Goal: Task Accomplishment & Management: Use online tool/utility

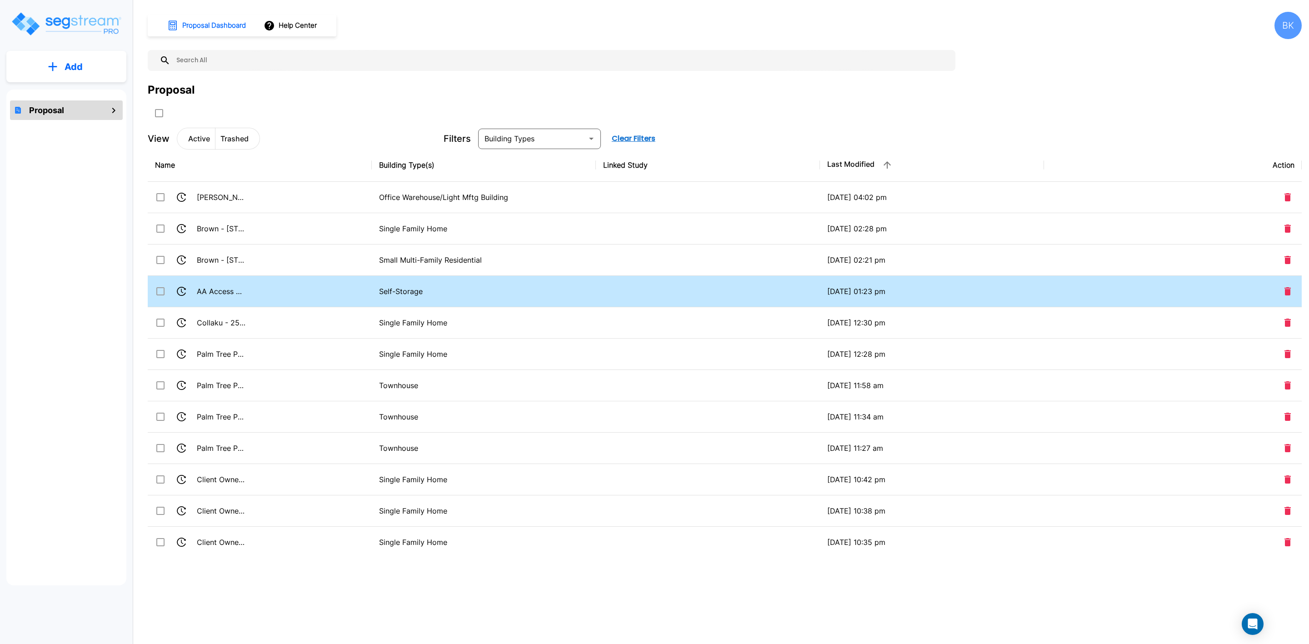
click at [371, 291] on td "AA Access Storage Clearfield Partners LLC - 375 W 1700 S" at bounding box center [260, 291] width 224 height 31
click at [325, 288] on td "AA Access Storage Clearfield Partners LLC - 375 W 1700 S" at bounding box center [260, 291] width 224 height 31
click at [329, 292] on td "AA Access Storage Clearfield Partners LLC - 375 W 1700 S" at bounding box center [260, 291] width 224 height 31
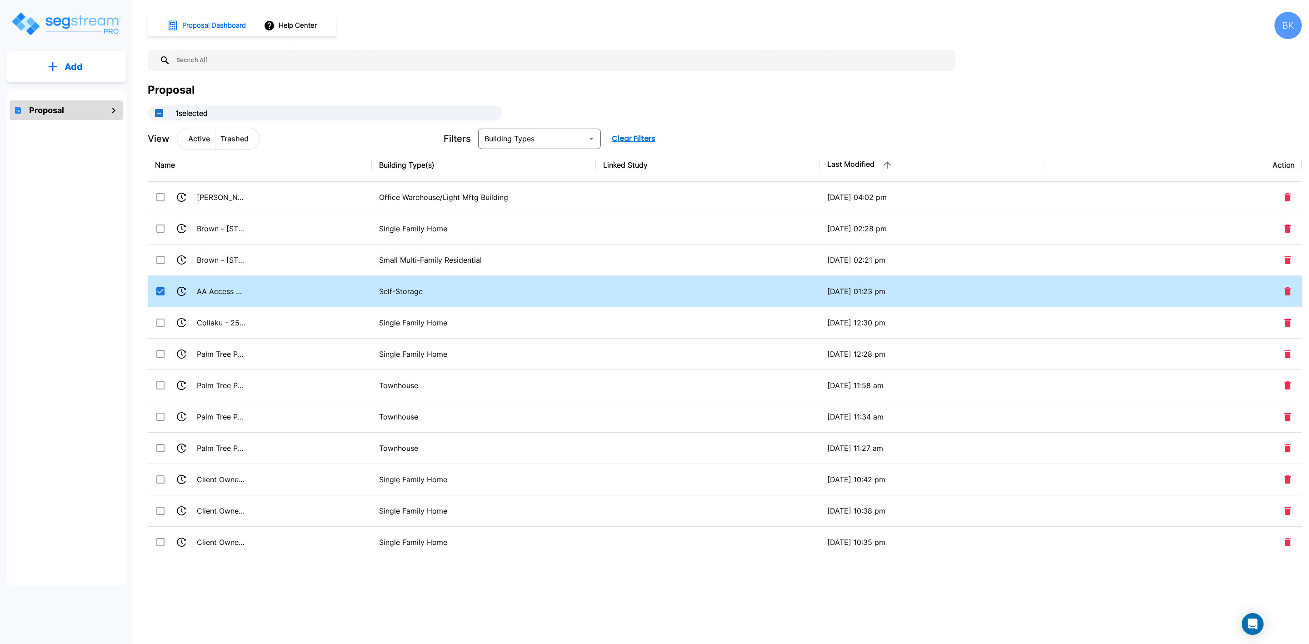
drag, startPoint x: 334, startPoint y: 289, endPoint x: 232, endPoint y: 292, distance: 102.7
click at [274, 297] on td "AA Access Storage Clearfield Partners LLC - 375 W 1700 S" at bounding box center [260, 291] width 224 height 31
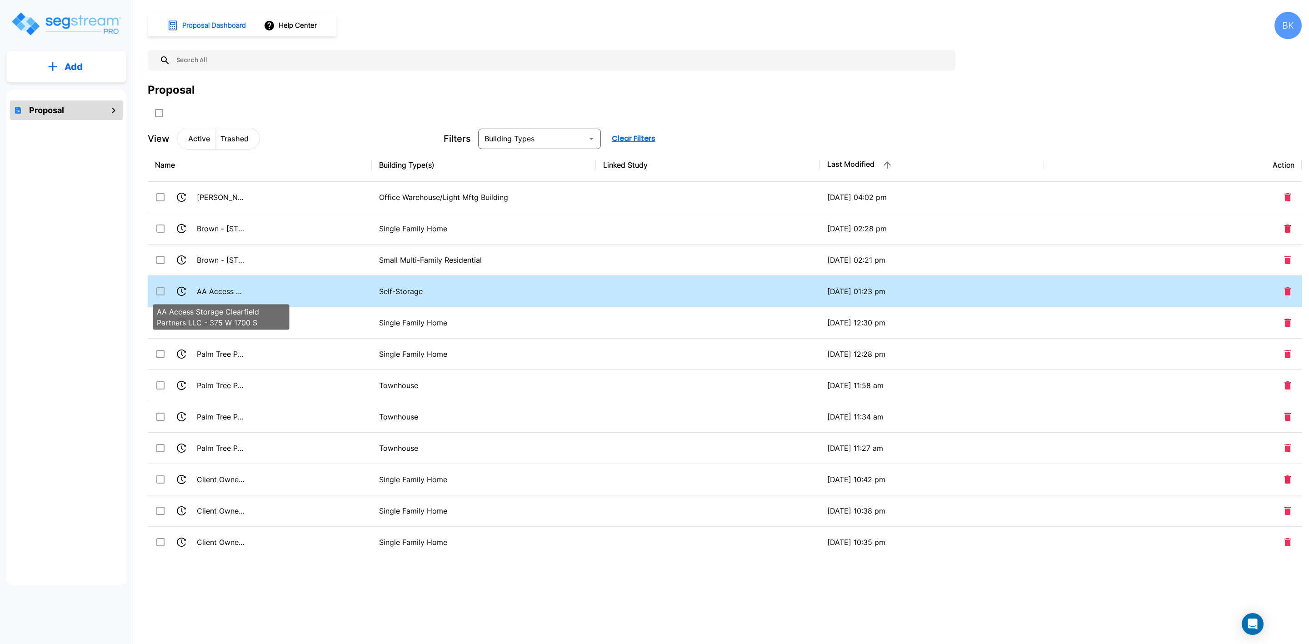
click at [221, 289] on p "AA Access Storage Clearfield Partners LLC - 375 W 1700 S" at bounding box center [221, 291] width 49 height 11
drag, startPoint x: 217, startPoint y: 293, endPoint x: 206, endPoint y: 287, distance: 13.0
click at [206, 287] on p "AA Access Storage Clearfield Partners LLC - 375 W 1700 S" at bounding box center [221, 291] width 49 height 11
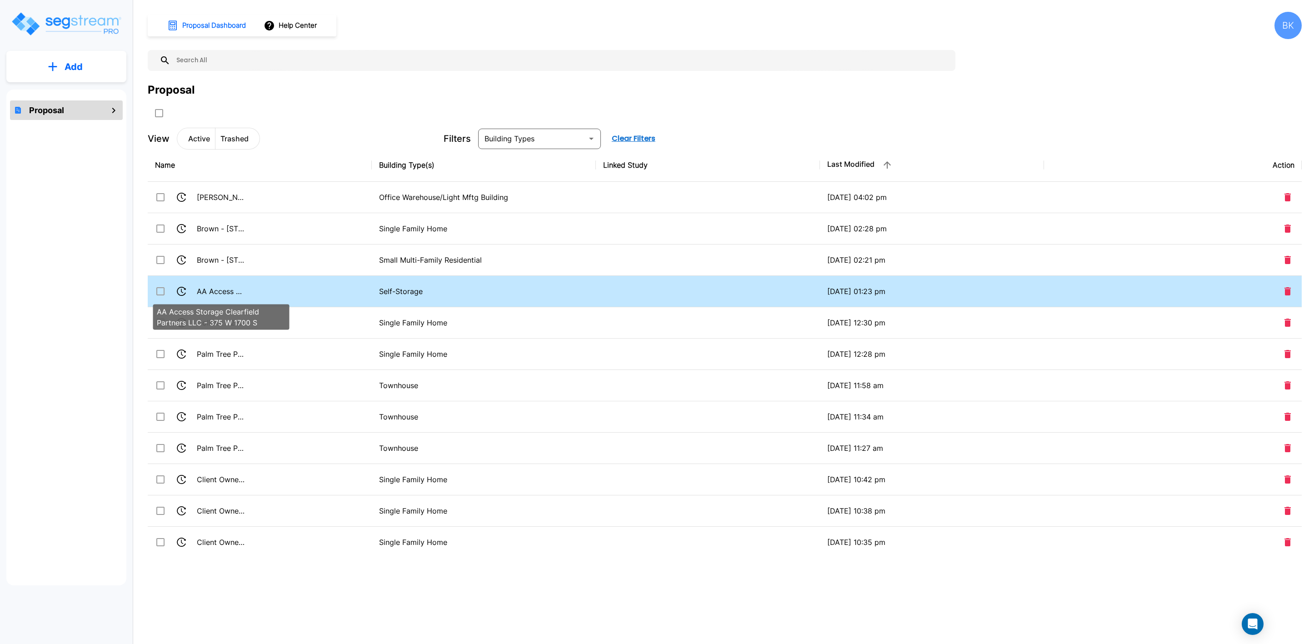
click at [206, 287] on p "AA Access Storage Clearfield Partners LLC - 375 W 1700 S" at bounding box center [221, 291] width 49 height 11
checkbox input "true"
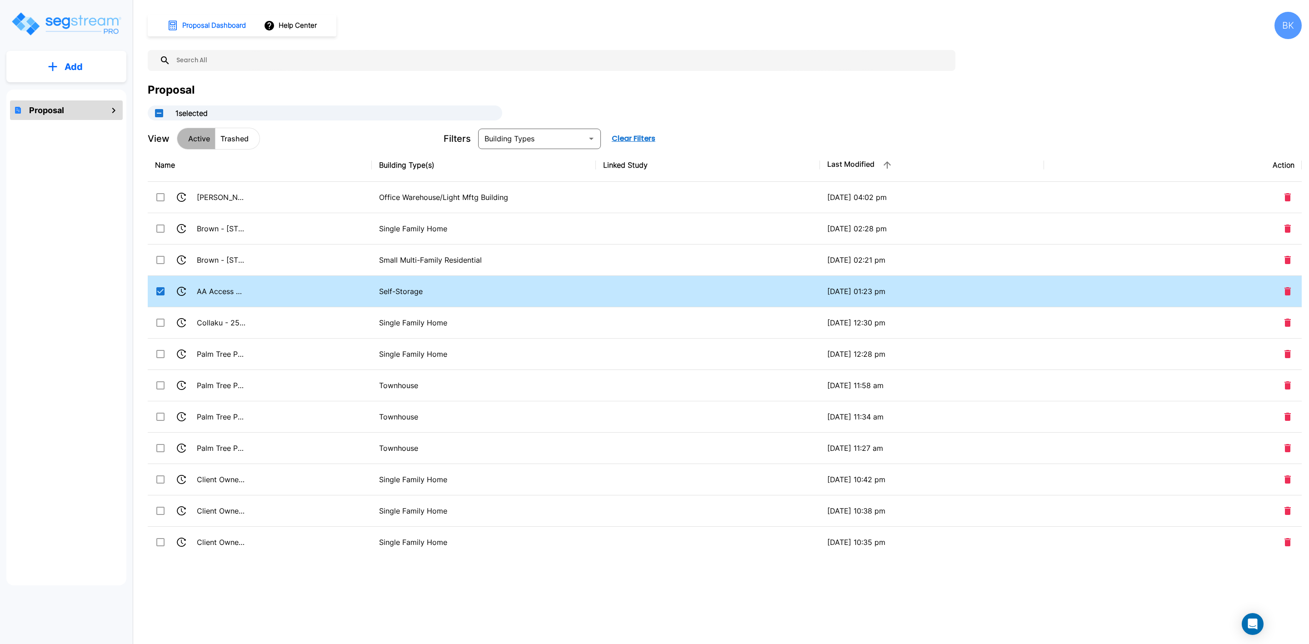
click at [199, 136] on p "Active" at bounding box center [199, 138] width 22 height 11
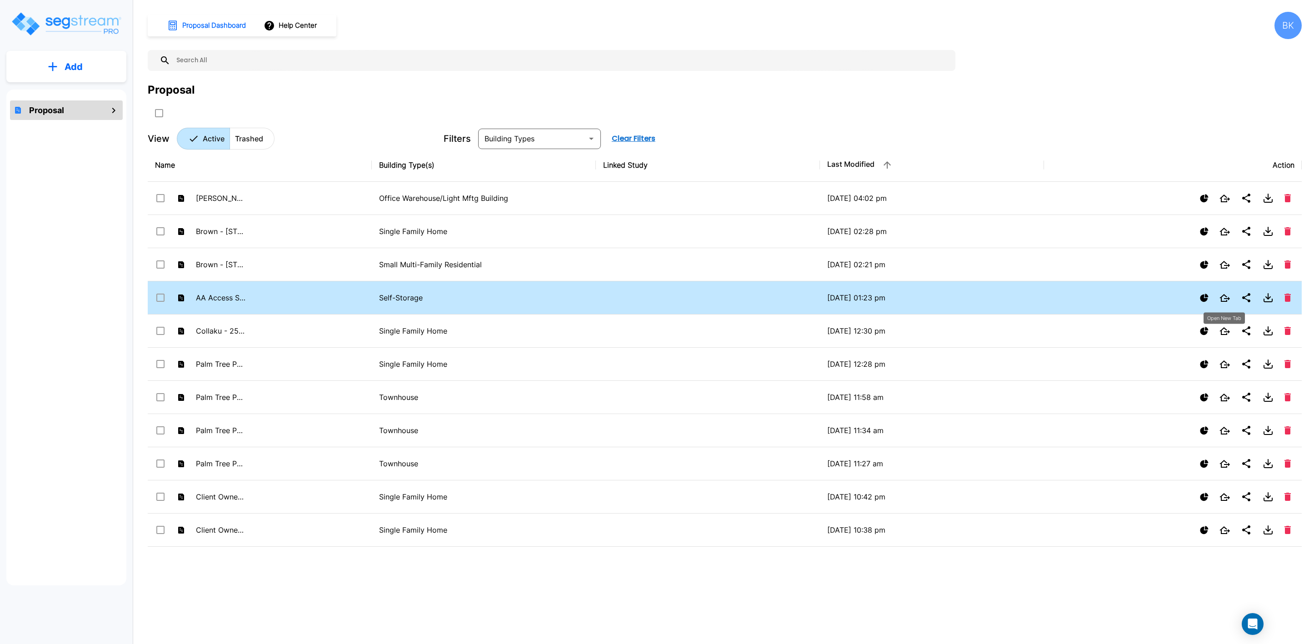
click at [1219, 294] on button "Open New Tab" at bounding box center [1224, 297] width 18 height 15
checkbox input "true"
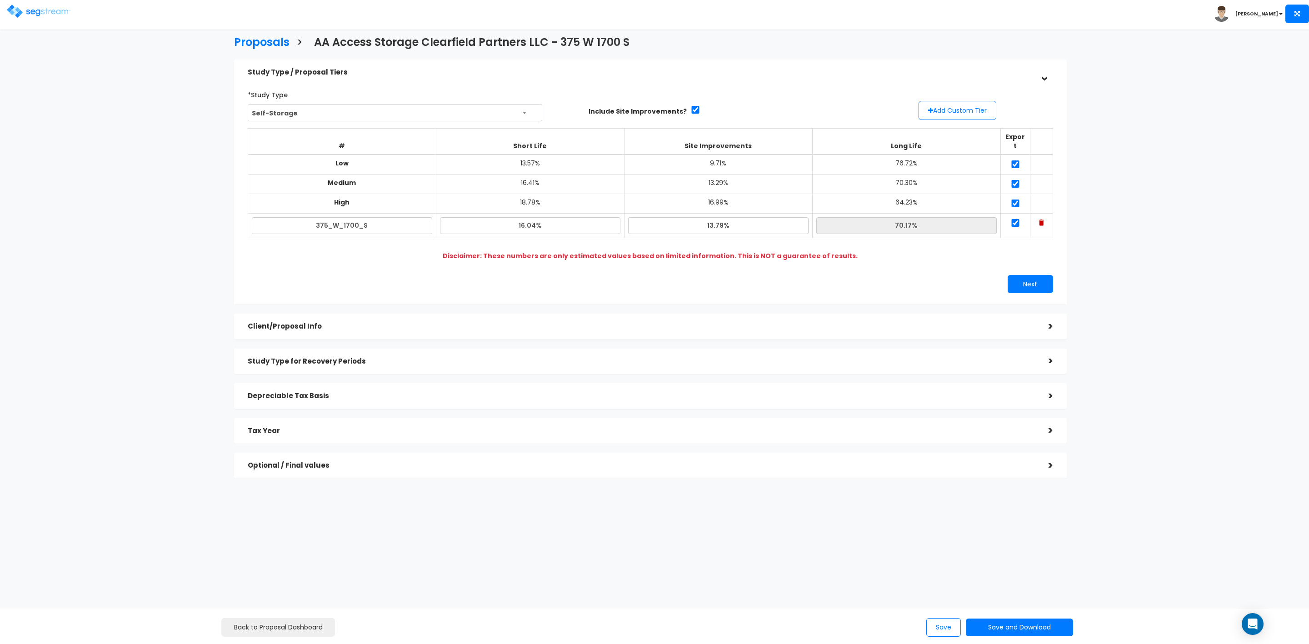
click at [367, 323] on h5 "Client/Proposal Info" at bounding box center [641, 327] width 787 height 8
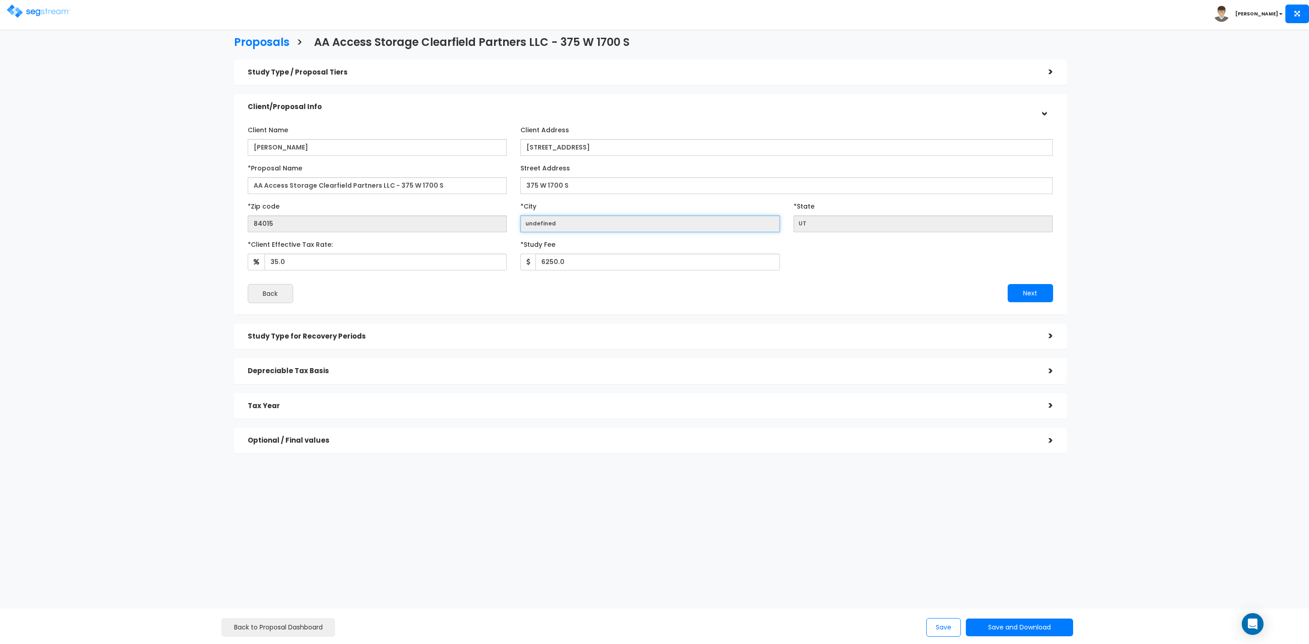
drag, startPoint x: 617, startPoint y: 226, endPoint x: 564, endPoint y: 225, distance: 53.2
click at [564, 225] on input "undefined" at bounding box center [649, 223] width 259 height 17
drag, startPoint x: 285, startPoint y: 228, endPoint x: 271, endPoint y: 224, distance: 14.7
click at [271, 224] on input "84015" at bounding box center [377, 223] width 259 height 17
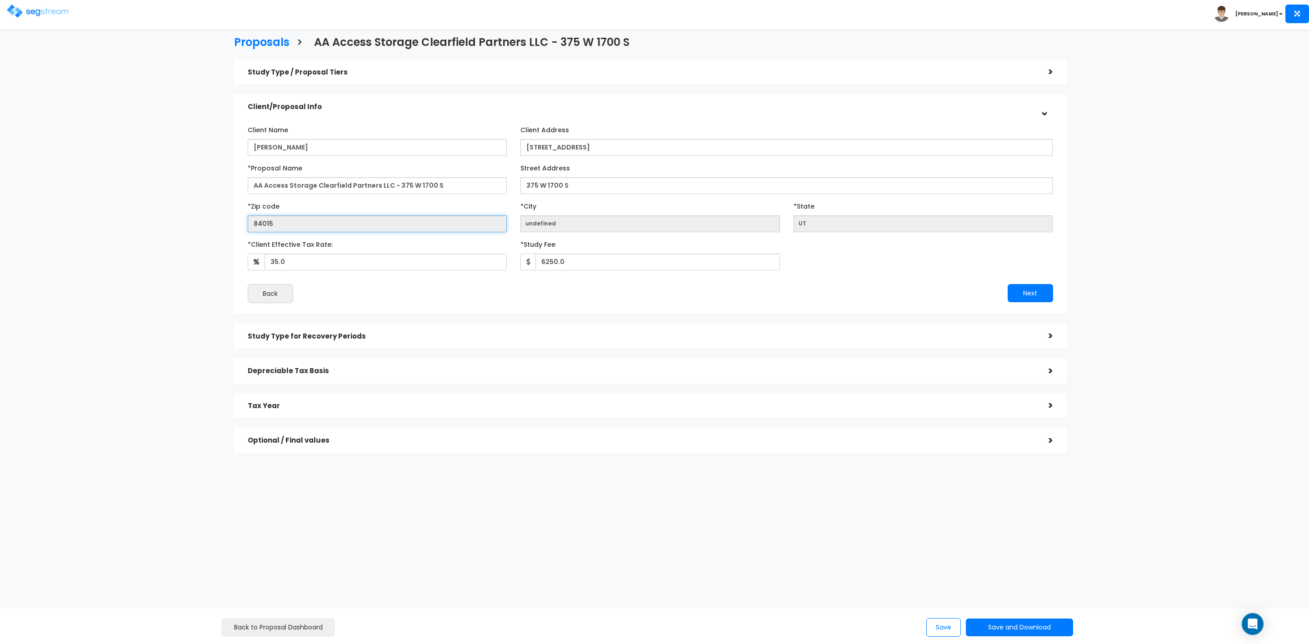
click at [288, 225] on input "84015" at bounding box center [377, 223] width 259 height 17
click at [279, 221] on input "84015" at bounding box center [377, 223] width 259 height 17
click at [273, 294] on button "Back" at bounding box center [270, 293] width 45 height 19
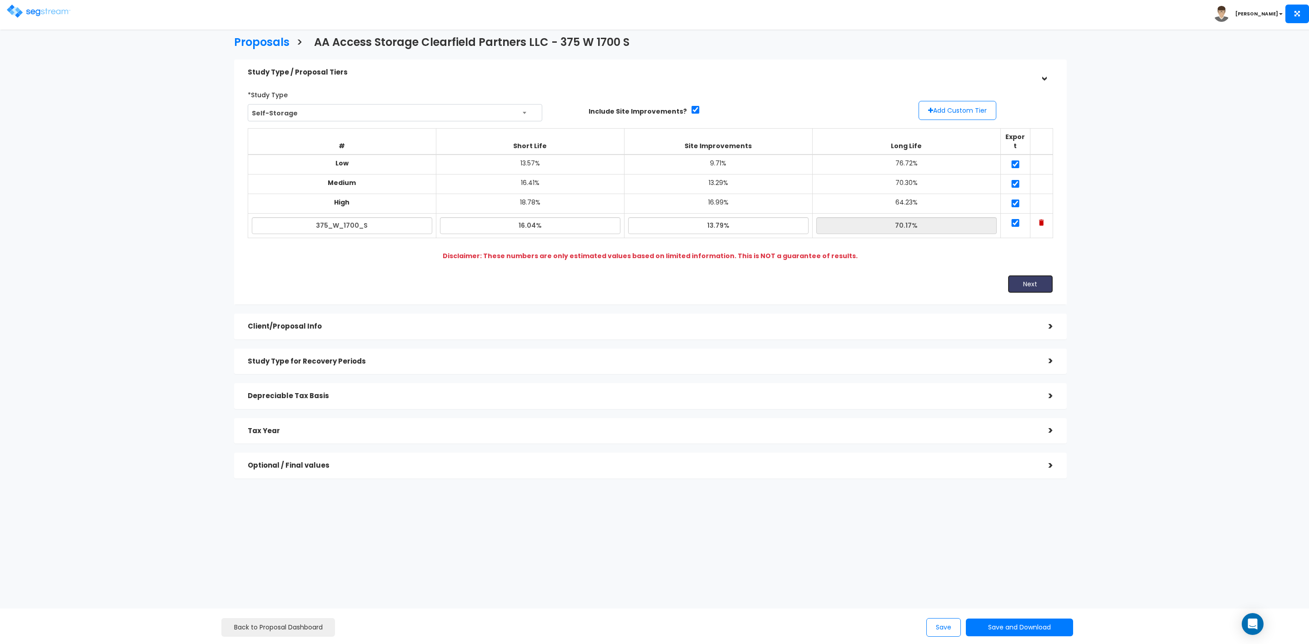
click at [1028, 275] on button "Next" at bounding box center [1029, 284] width 45 height 18
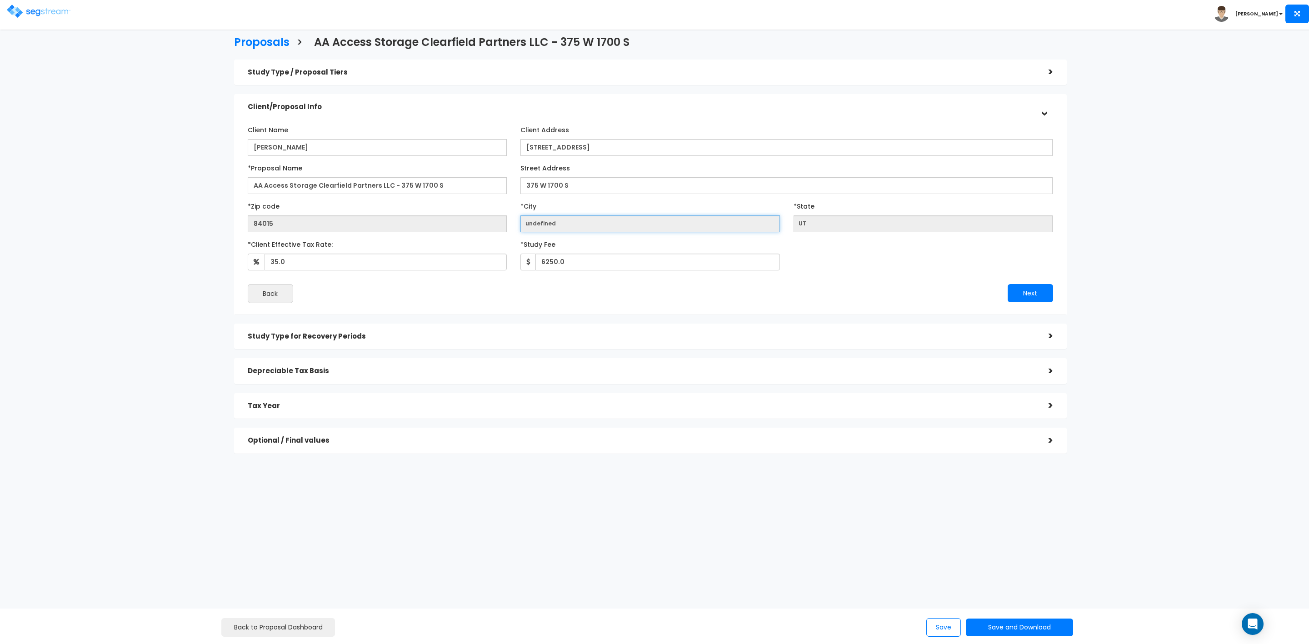
click at [560, 228] on input "undefined" at bounding box center [649, 223] width 259 height 17
drag, startPoint x: 560, startPoint y: 221, endPoint x: 488, endPoint y: 223, distance: 72.3
click at [488, 223] on div "*Zip code 84015 *City undefined *State UT" at bounding box center [650, 216] width 819 height 34
click at [1022, 294] on button "Next" at bounding box center [1029, 293] width 45 height 18
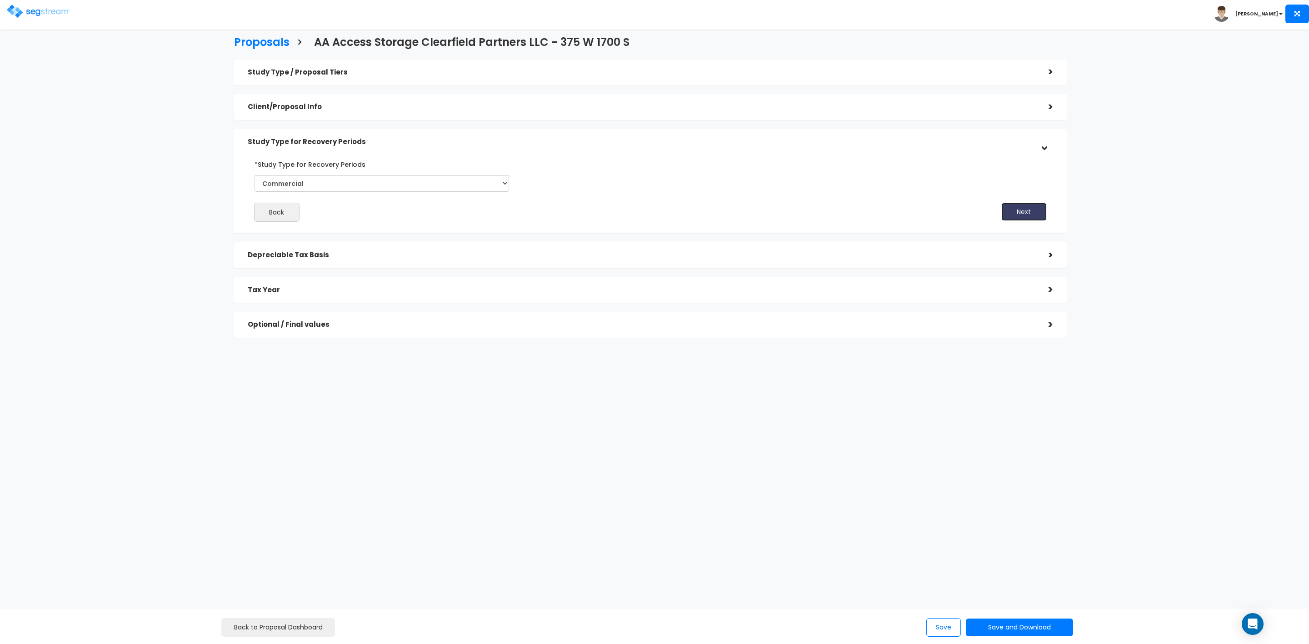
click at [1021, 216] on button "Next" at bounding box center [1023, 212] width 45 height 18
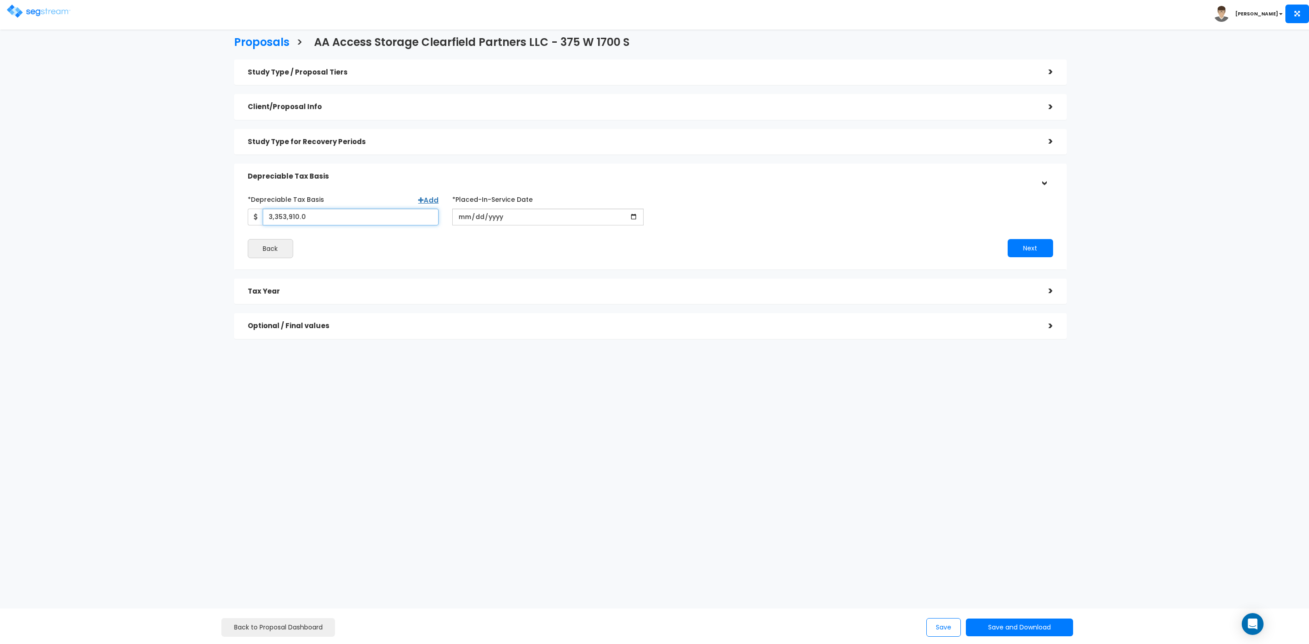
drag, startPoint x: 324, startPoint y: 219, endPoint x: 182, endPoint y: 214, distance: 142.7
click at [183, 214] on div "Proposals > AA Access Storage Clearfield Partners LLC - 375 W 1700 S Study Type…" at bounding box center [649, 189] width 1079 height 558
drag, startPoint x: 314, startPoint y: 215, endPoint x: 217, endPoint y: 221, distance: 96.9
click at [217, 221] on div "Proposals > AA Access Storage Clearfield Partners LLC - 375 W 1700 S Study Type…" at bounding box center [649, 189] width 1079 height 558
type input "3,766,410"
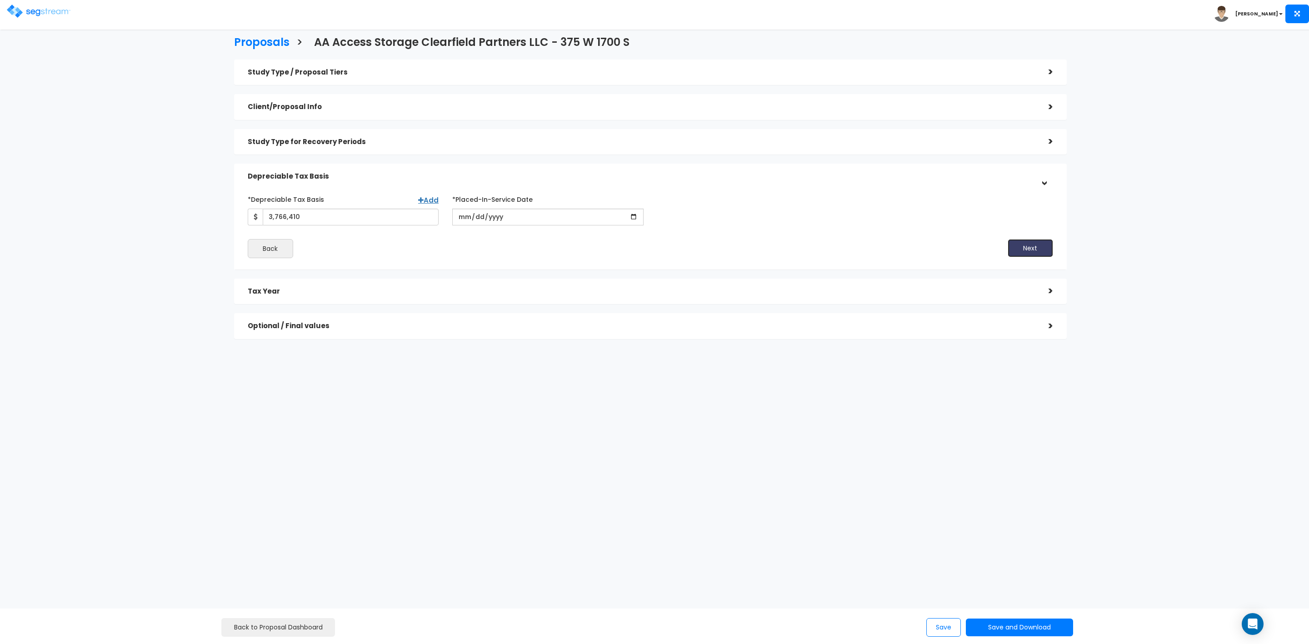
click at [1029, 247] on button "Next" at bounding box center [1029, 248] width 45 height 18
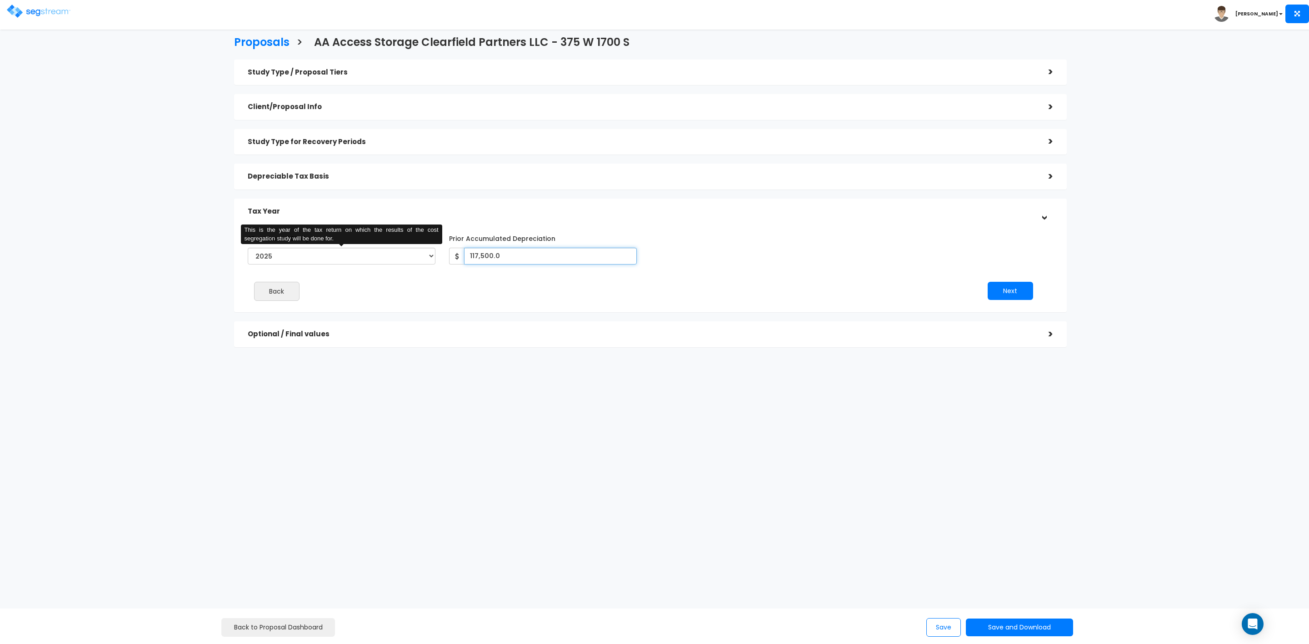
drag, startPoint x: 510, startPoint y: 255, endPoint x: 431, endPoint y: 255, distance: 78.6
click at [431, 255] on div "*Tax Year of Study 2024 2025 2026 This is the year of the tax return on which t…" at bounding box center [643, 249] width 805 height 37
type input "92,147"
click at [983, 291] on div "Next" at bounding box center [844, 291] width 403 height 18
click at [1003, 290] on button "Next" at bounding box center [1009, 291] width 45 height 18
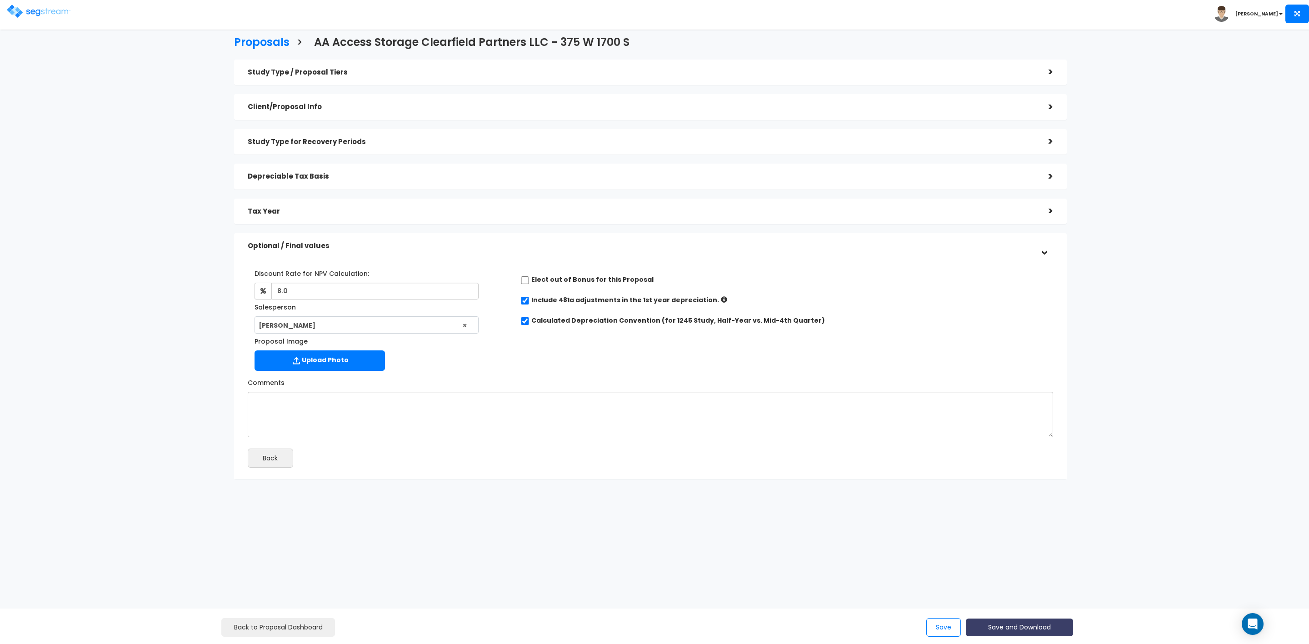
click at [1006, 627] on button "Save and Download" at bounding box center [1019, 627] width 107 height 18
click at [1022, 578] on link "Custom Proposal" at bounding box center [1042, 580] width 142 height 21
click at [396, 64] on div "Study Type / Proposal Tiers" at bounding box center [641, 72] width 787 height 17
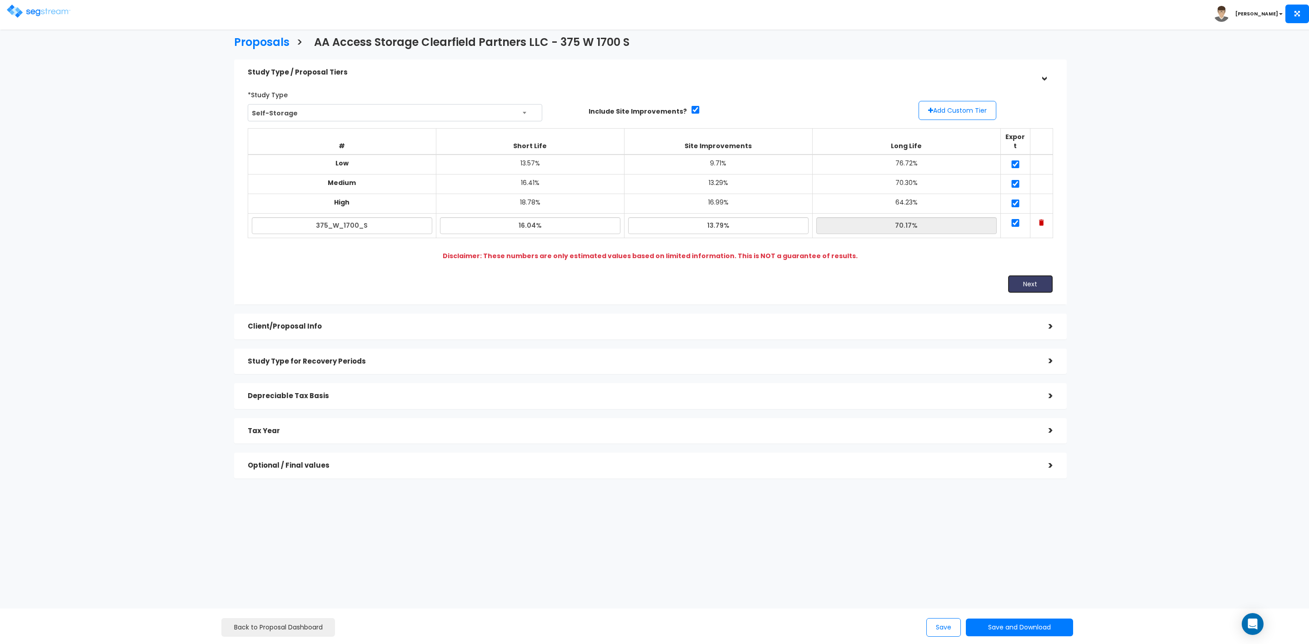
click at [1031, 275] on button "Next" at bounding box center [1029, 284] width 45 height 18
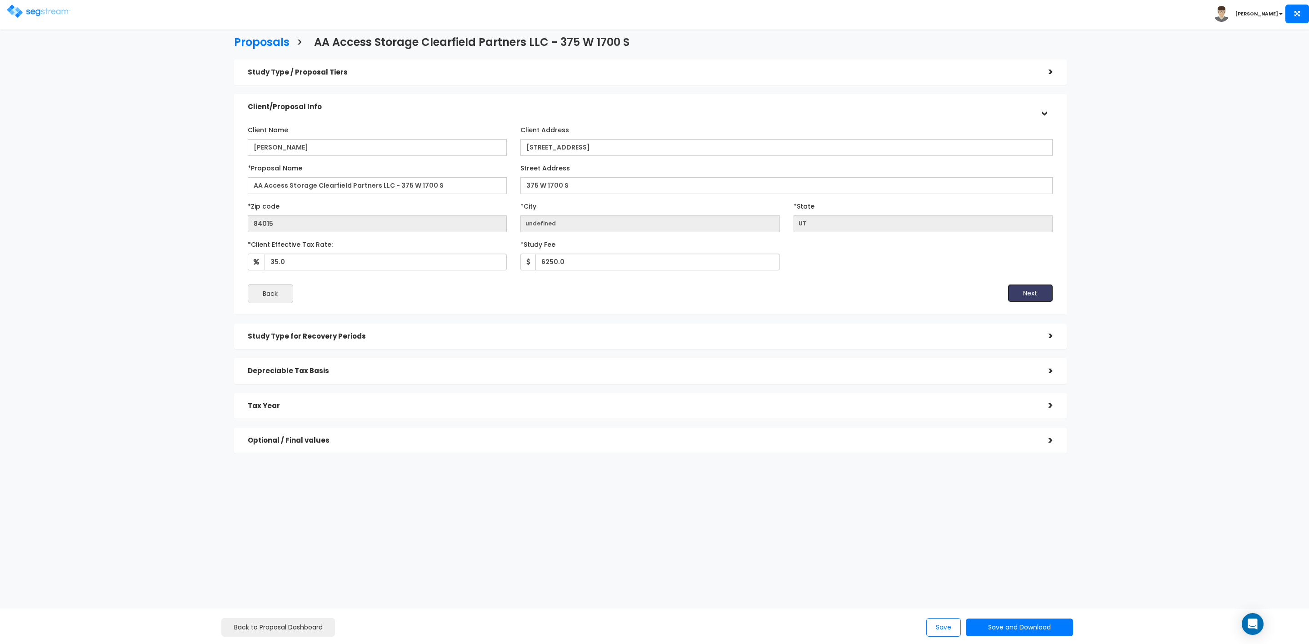
click at [1037, 290] on button "Next" at bounding box center [1029, 293] width 45 height 18
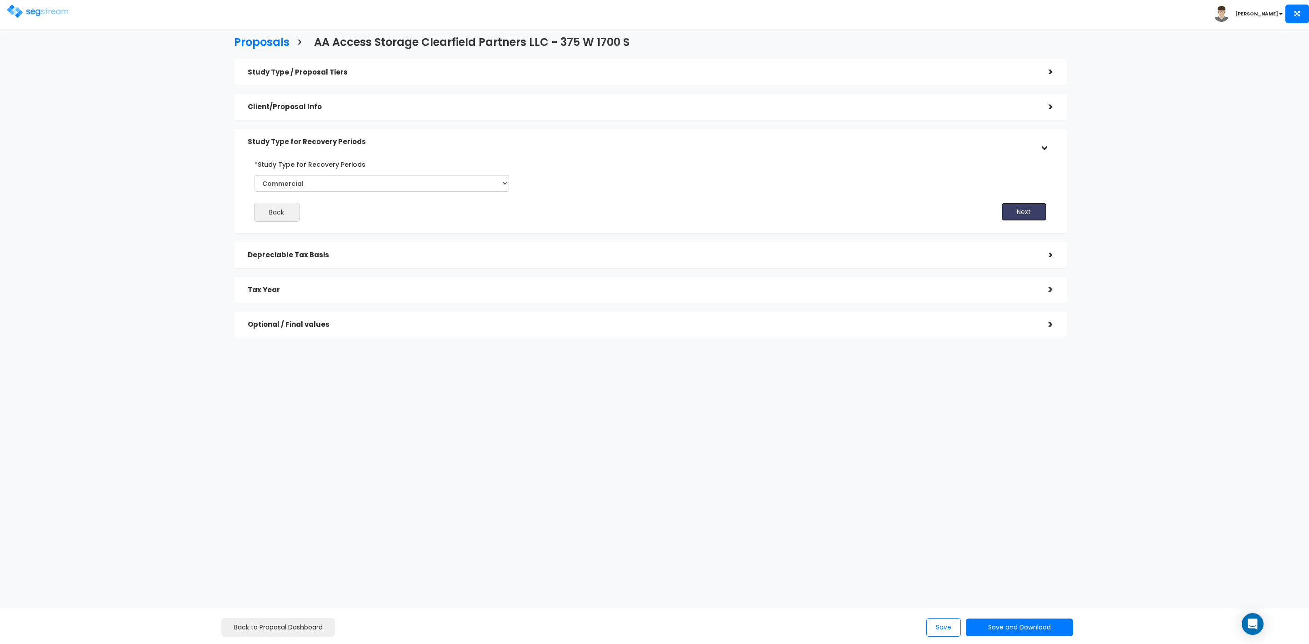
click at [1022, 204] on button "Next" at bounding box center [1023, 212] width 45 height 18
drag, startPoint x: 311, startPoint y: 217, endPoint x: 278, endPoint y: 214, distance: 32.8
click at [278, 214] on input "3,766,410" at bounding box center [351, 217] width 176 height 17
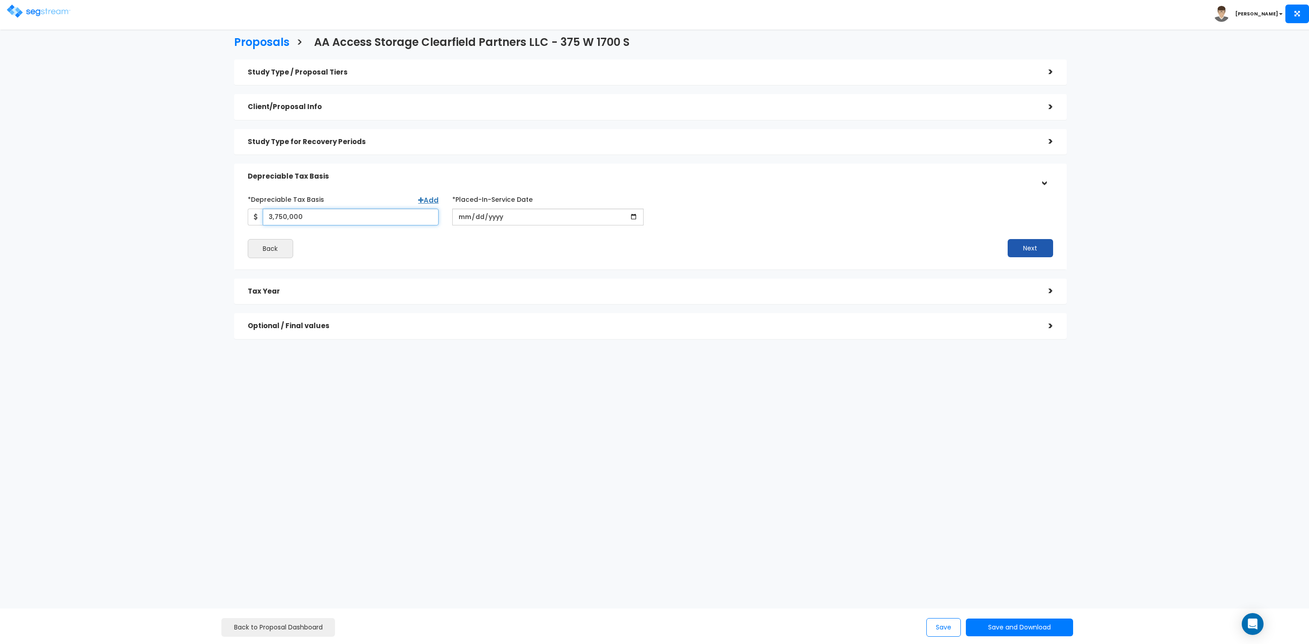
type input "3,750,000"
click at [1034, 252] on button "Next" at bounding box center [1029, 248] width 45 height 18
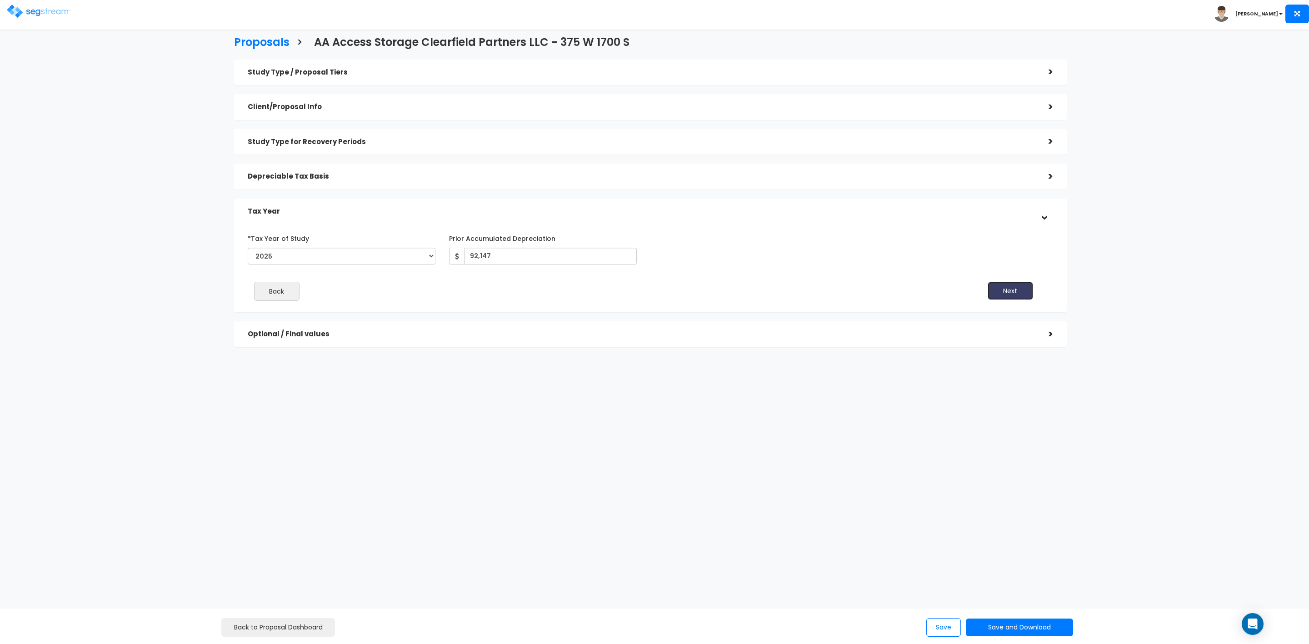
click at [1016, 288] on button "Next" at bounding box center [1009, 291] width 45 height 18
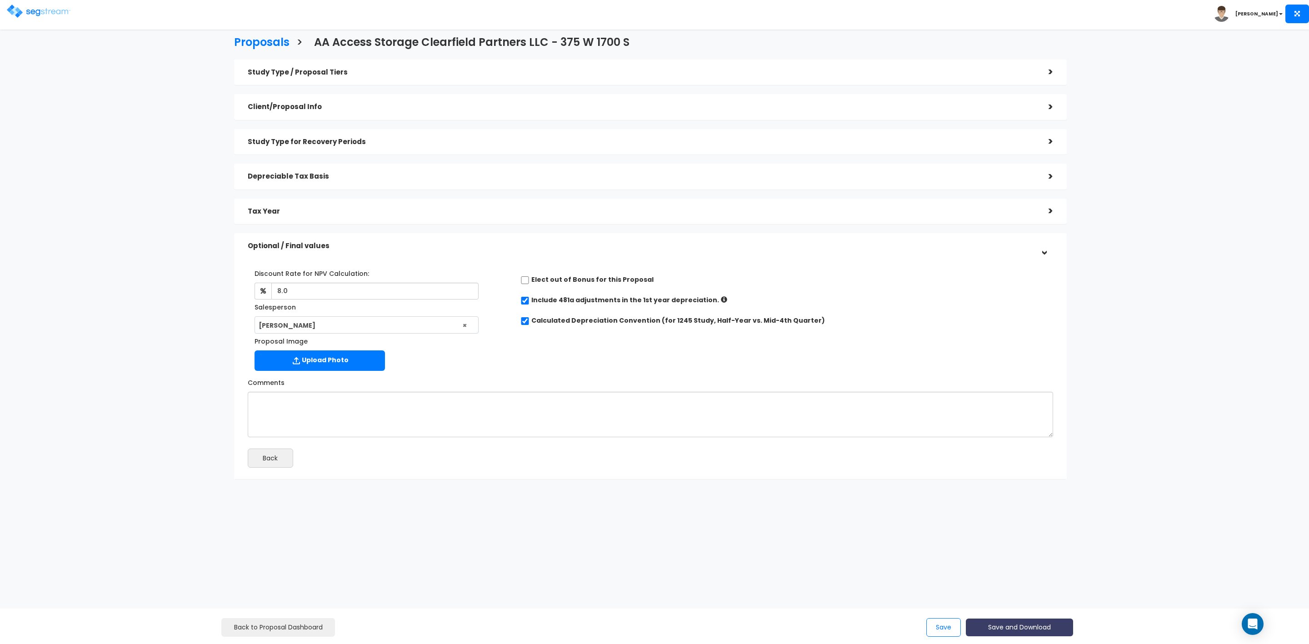
click at [994, 626] on button "Save and Download" at bounding box center [1019, 627] width 107 height 18
click at [1017, 579] on link "Custom Proposal" at bounding box center [1042, 580] width 142 height 21
click at [936, 628] on button "Save" at bounding box center [943, 627] width 35 height 19
click at [941, 625] on button "Save" at bounding box center [943, 627] width 35 height 19
